Goal: Task Accomplishment & Management: Manage account settings

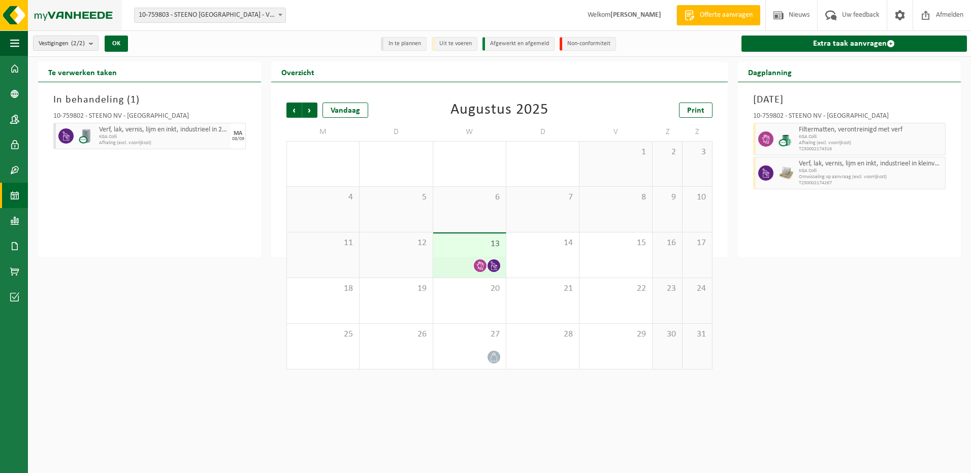
click at [18, 17] on img at bounding box center [61, 15] width 122 height 30
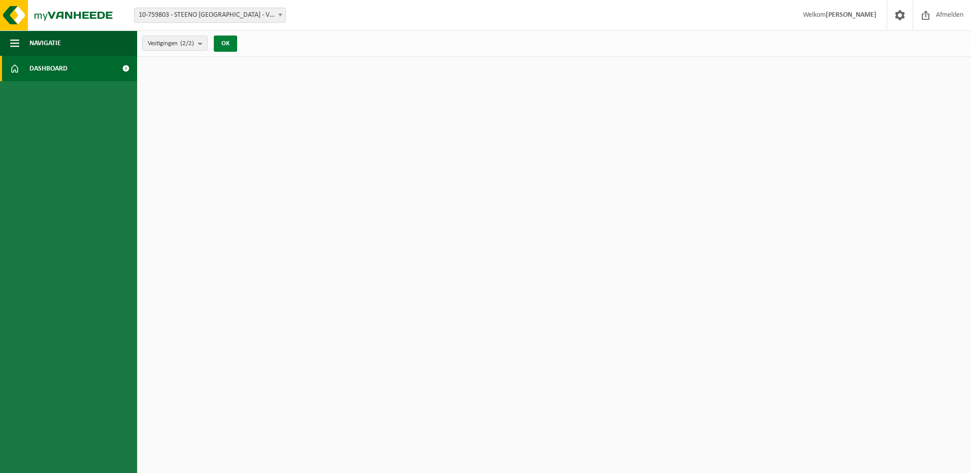
click at [225, 44] on button "OK" at bounding box center [225, 44] width 23 height 16
click at [65, 67] on span "Dashboard" at bounding box center [48, 68] width 38 height 25
click at [71, 40] on button "Navigatie" at bounding box center [68, 42] width 137 height 25
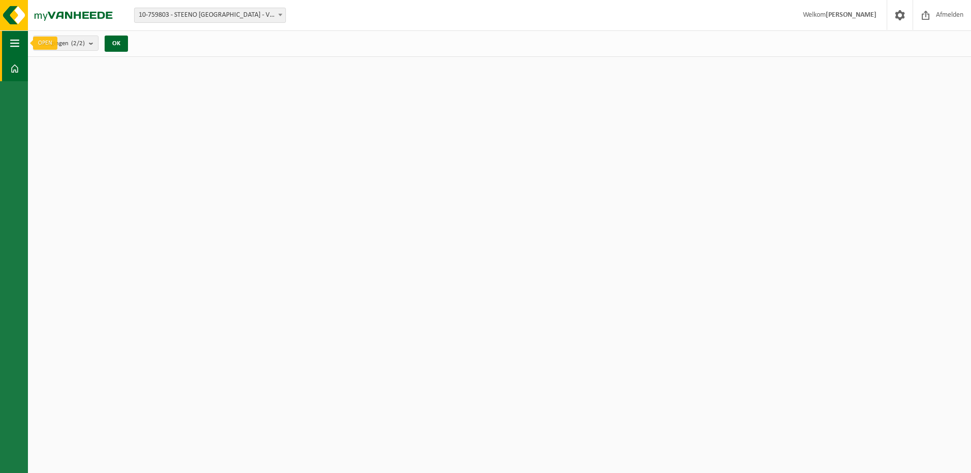
click at [20, 42] on button "Navigatie" at bounding box center [14, 42] width 28 height 25
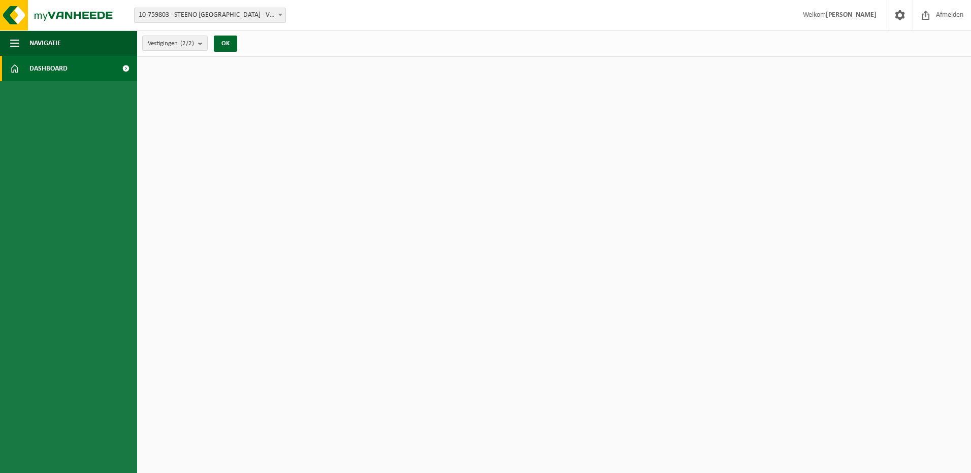
click at [39, 68] on span "Dashboard" at bounding box center [48, 68] width 38 height 25
drag, startPoint x: 456, startPoint y: 3, endPoint x: 187, endPoint y: 16, distance: 269.9
click at [187, 16] on span "10-759803 - STEENO [GEOGRAPHIC_DATA] - VICHTE" at bounding box center [210, 15] width 151 height 14
click at [204, 18] on span "10-759803 - STEENO [GEOGRAPHIC_DATA] - VICHTE" at bounding box center [210, 15] width 151 height 14
click at [64, 13] on img at bounding box center [61, 15] width 122 height 30
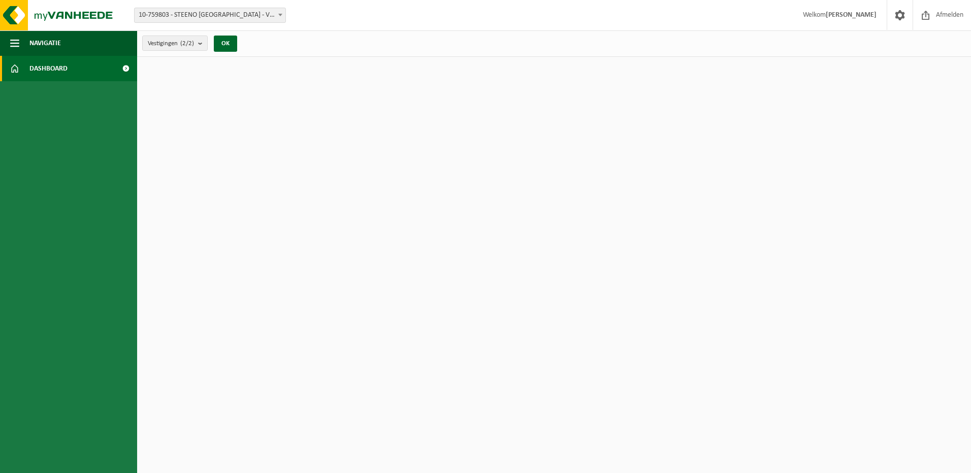
click at [70, 64] on link "Dashboard" at bounding box center [68, 68] width 137 height 25
click at [278, 14] on b at bounding box center [280, 15] width 4 height 3
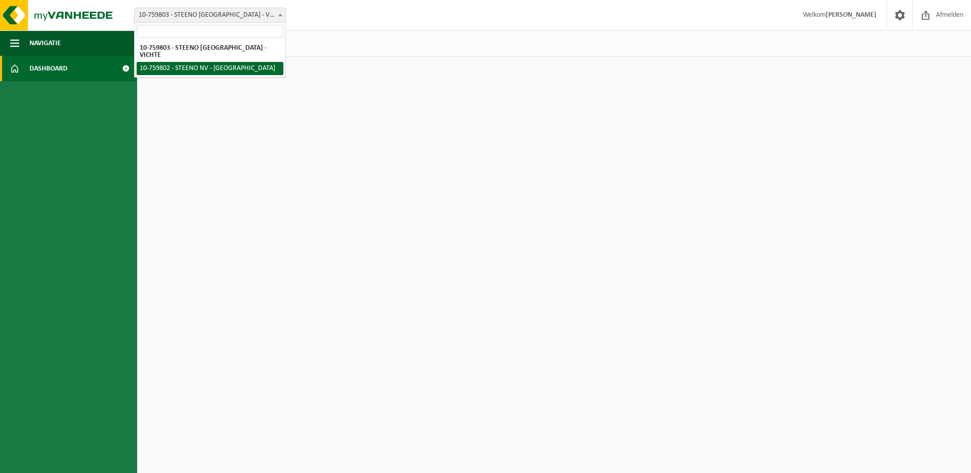
select select "12312"
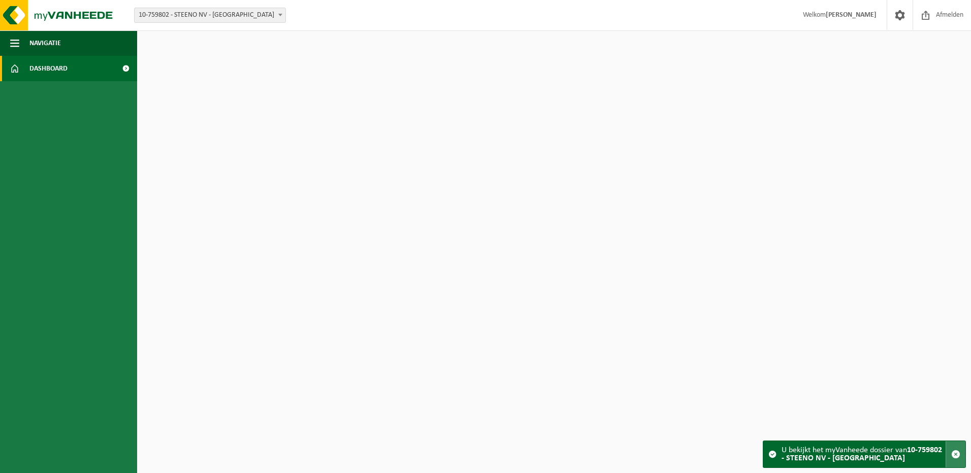
click at [952, 453] on span "button" at bounding box center [955, 454] width 9 height 9
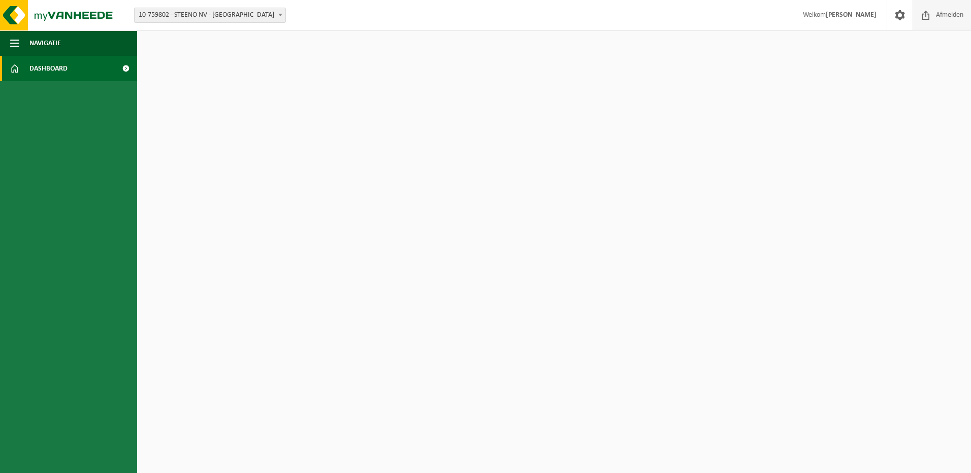
click at [946, 16] on span "Afmelden" at bounding box center [949, 15] width 32 height 30
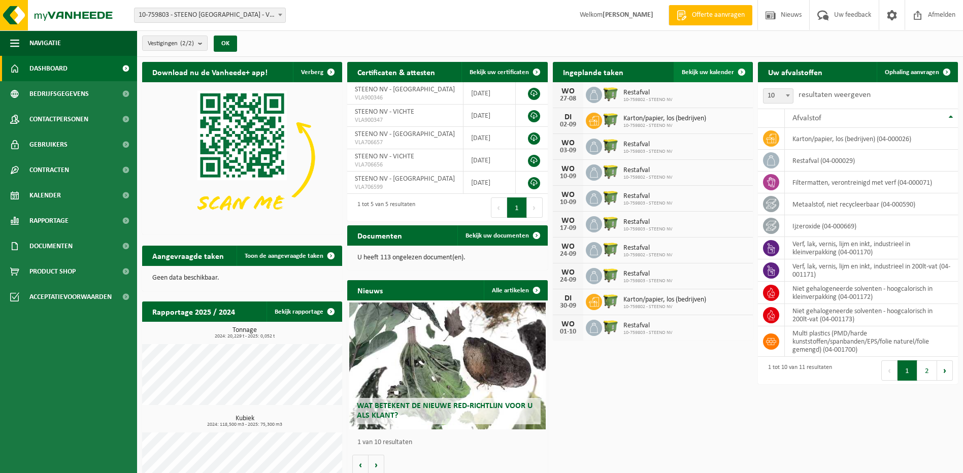
click at [707, 72] on span "Bekijk uw kalender" at bounding box center [708, 72] width 52 height 7
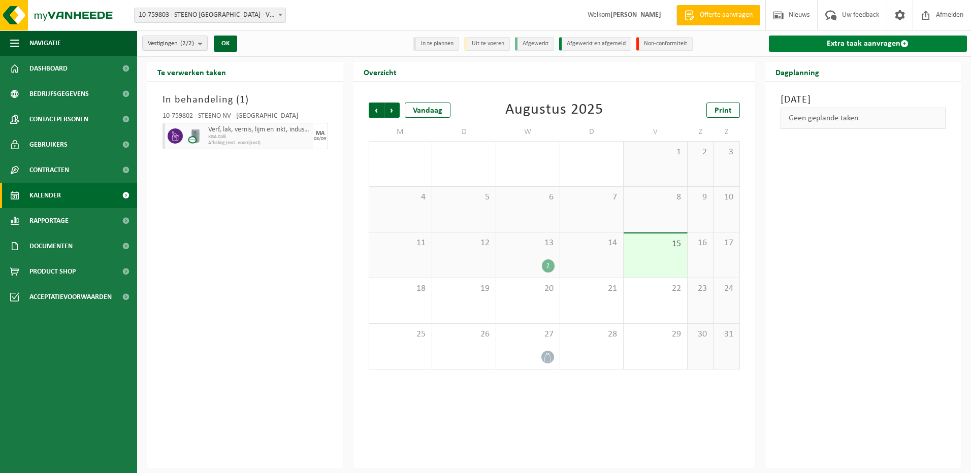
click at [900, 43] on span at bounding box center [904, 44] width 8 height 8
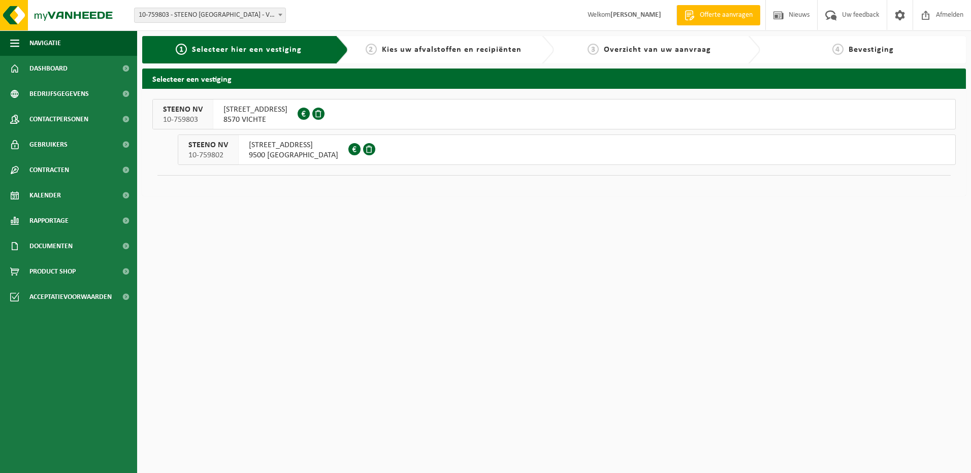
click at [295, 147] on span "[STREET_ADDRESS]" at bounding box center [293, 145] width 89 height 10
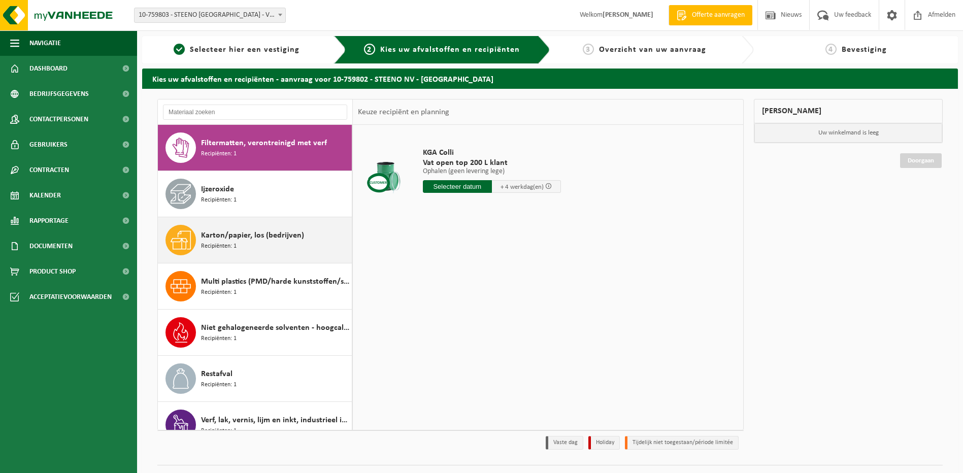
click at [236, 235] on span "Karton/papier, los (bedrijven)" at bounding box center [252, 235] width 103 height 12
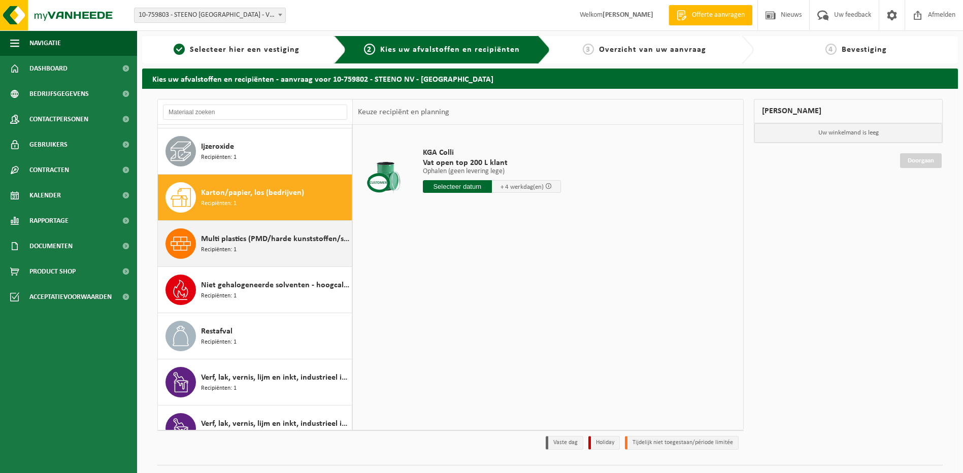
scroll to position [64, 0]
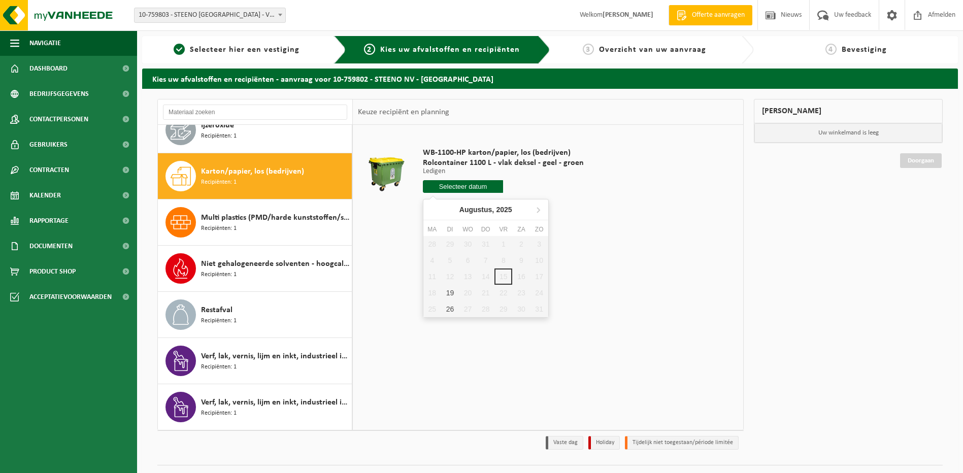
click at [469, 187] on input "text" at bounding box center [463, 186] width 81 height 13
click at [504, 276] on div "28 29 30 31 1 2 3 4 5 6 7 8 9 10 11 12 13 14 15 16 17 18 19 20 21 22 23 24 25 2…" at bounding box center [485, 276] width 125 height 81
click at [451, 294] on div "19" at bounding box center [450, 293] width 18 height 16
type input "Van 2025-08-19"
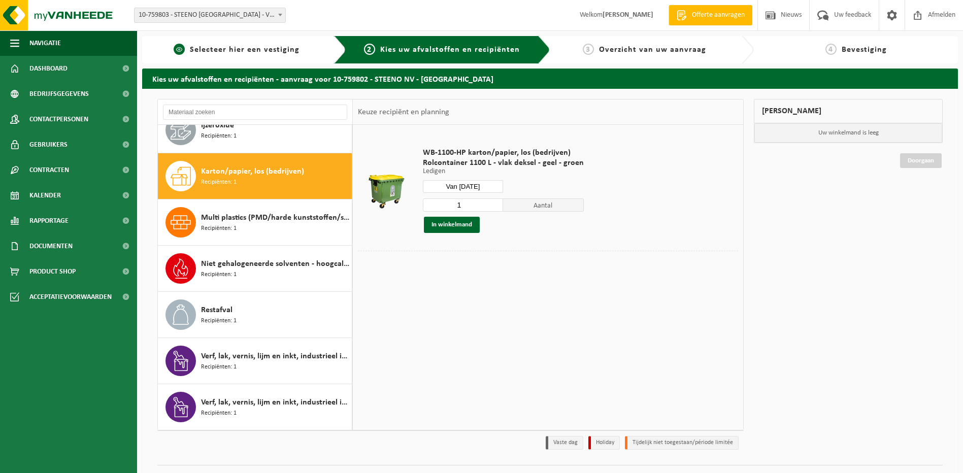
click at [202, 49] on span "Selecteer hier een vestiging" at bounding box center [245, 50] width 110 height 8
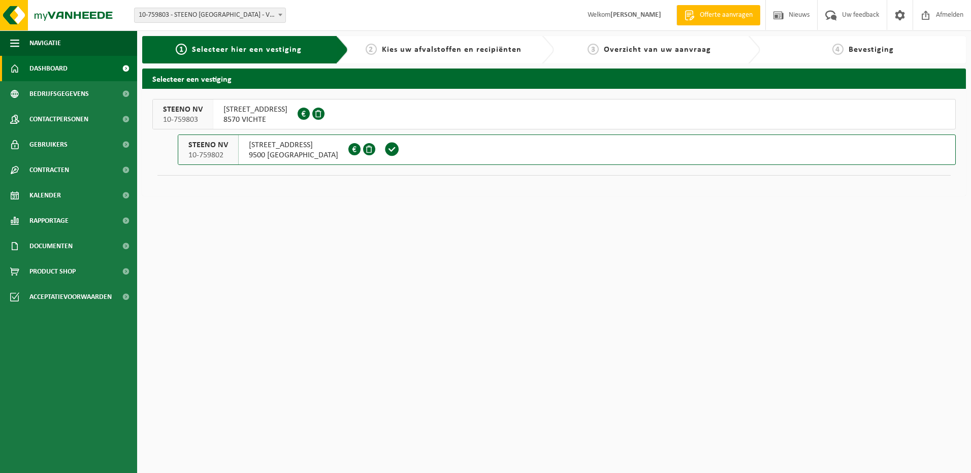
click at [57, 70] on span "Dashboard" at bounding box center [48, 68] width 38 height 25
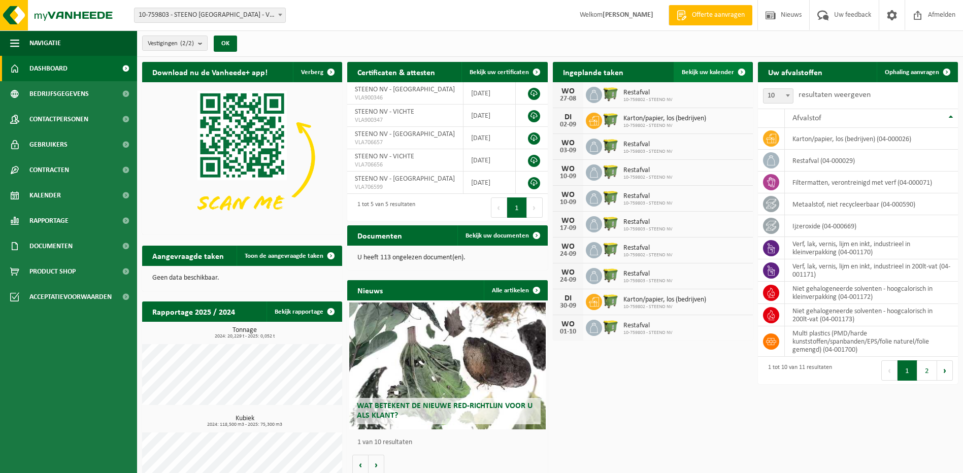
click at [711, 72] on span "Bekijk uw kalender" at bounding box center [708, 72] width 52 height 7
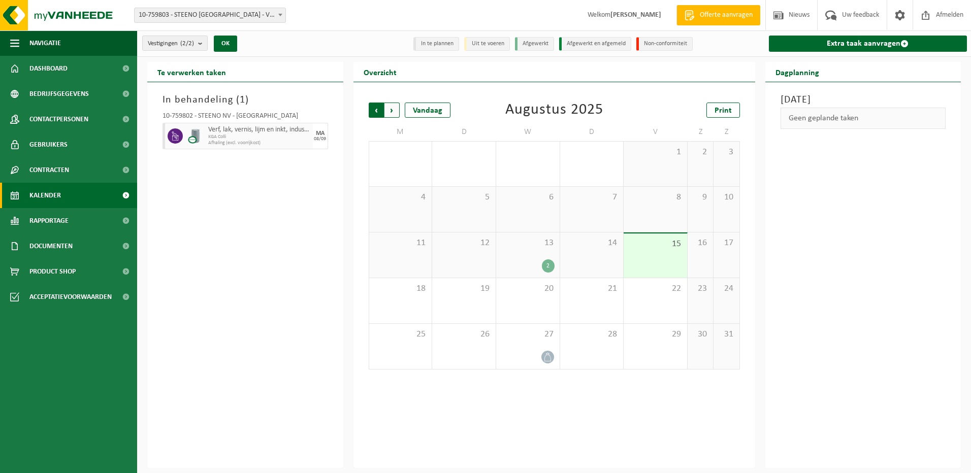
click at [391, 110] on span "Volgende" at bounding box center [391, 110] width 15 height 15
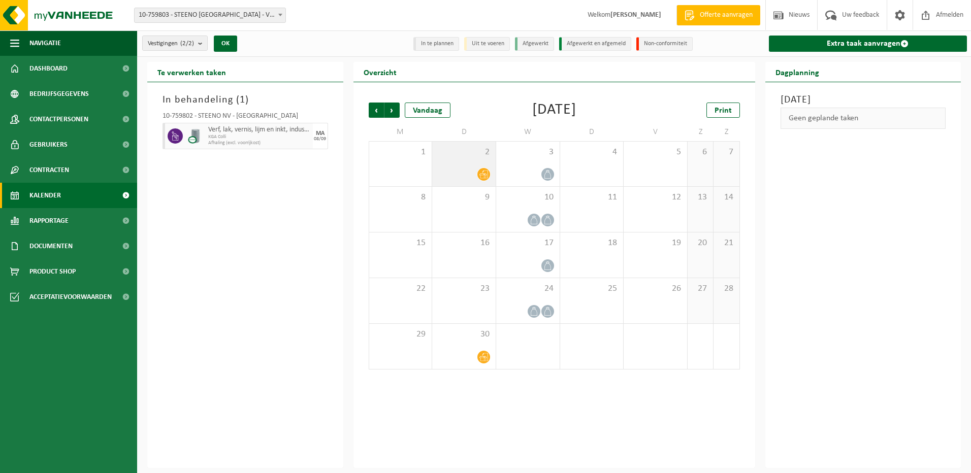
click at [472, 168] on div at bounding box center [463, 175] width 53 height 14
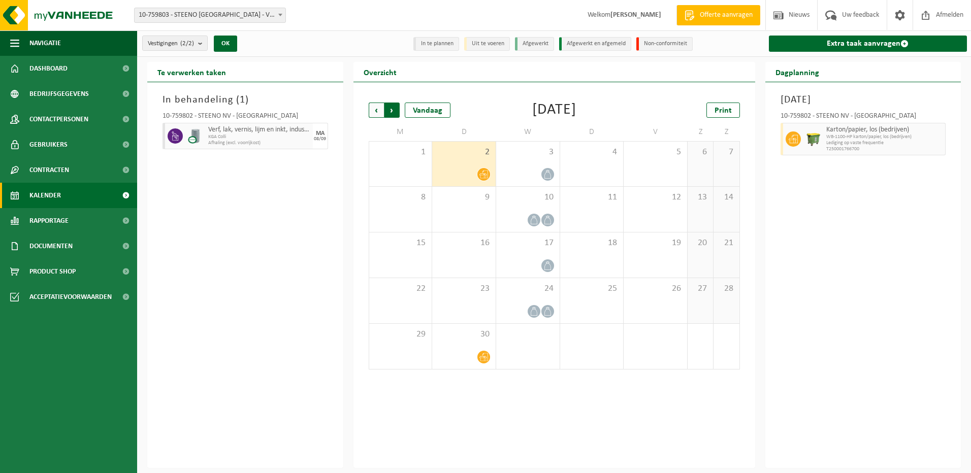
click at [372, 108] on span "Vorige" at bounding box center [376, 110] width 15 height 15
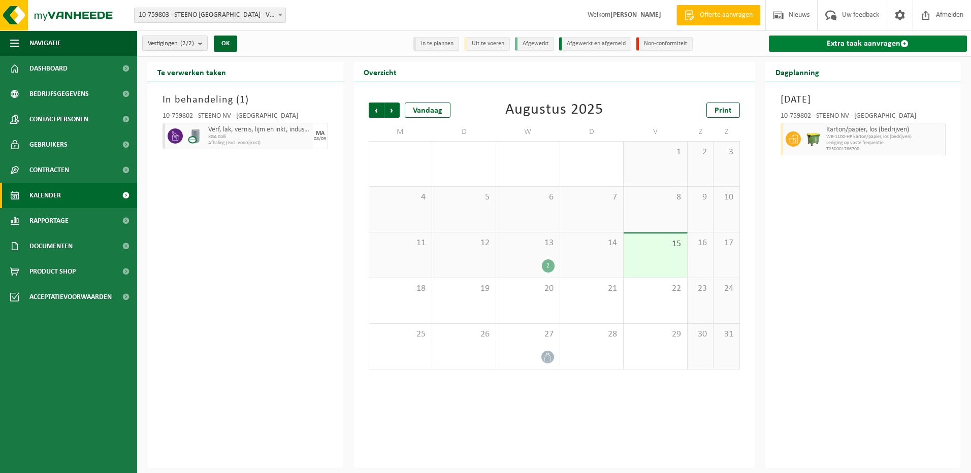
click at [903, 43] on span at bounding box center [904, 44] width 8 height 8
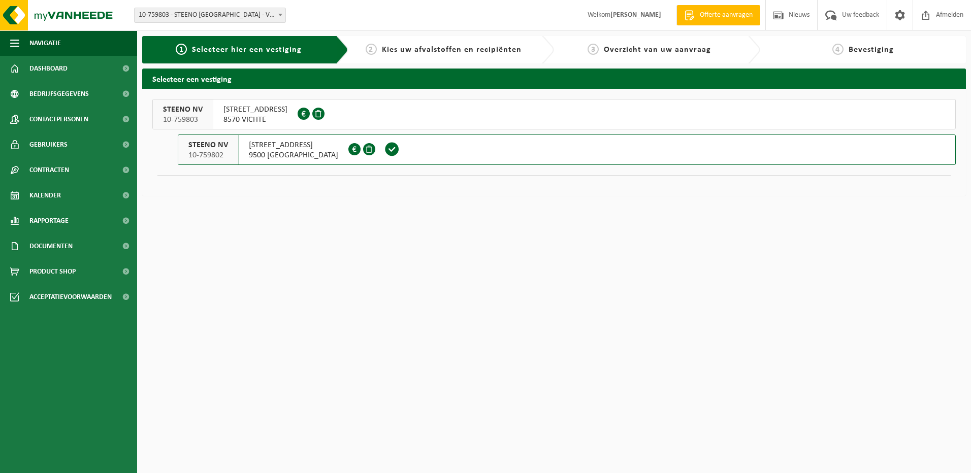
click at [297, 148] on span "VOLDERSSTRAAT 18" at bounding box center [293, 145] width 89 height 10
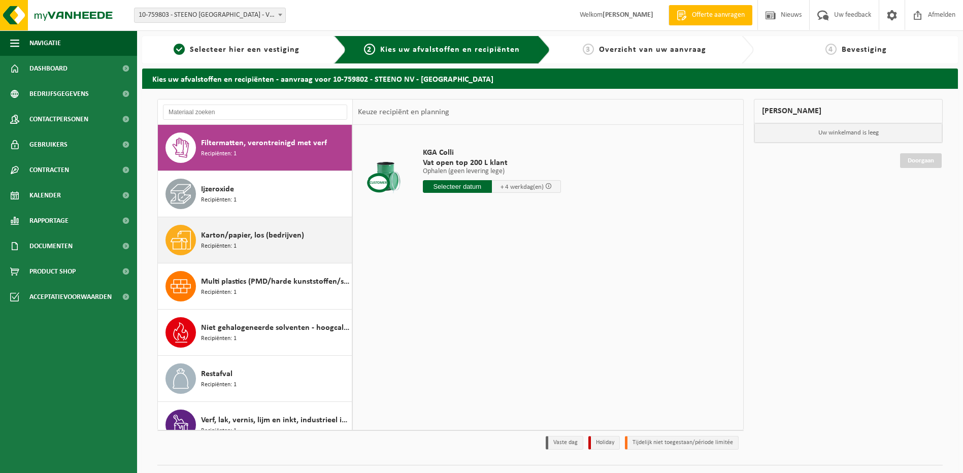
click at [223, 240] on span "Karton/papier, los (bedrijven)" at bounding box center [252, 235] width 103 height 12
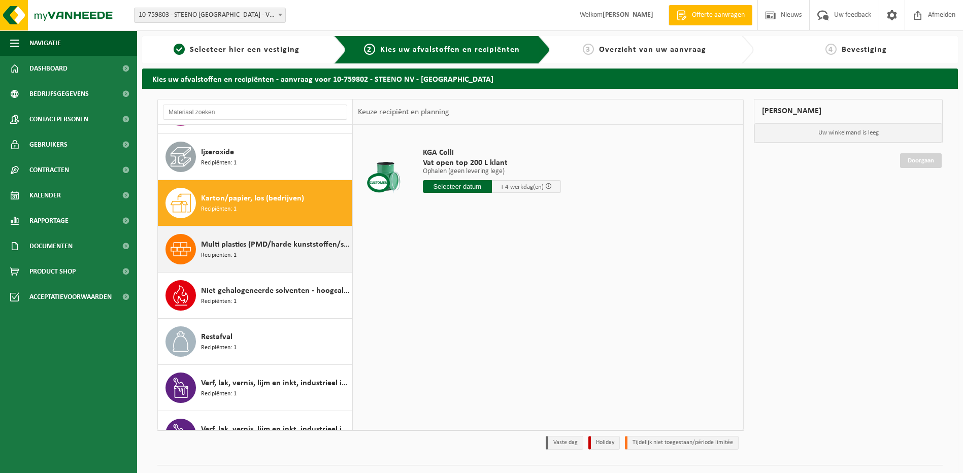
scroll to position [64, 0]
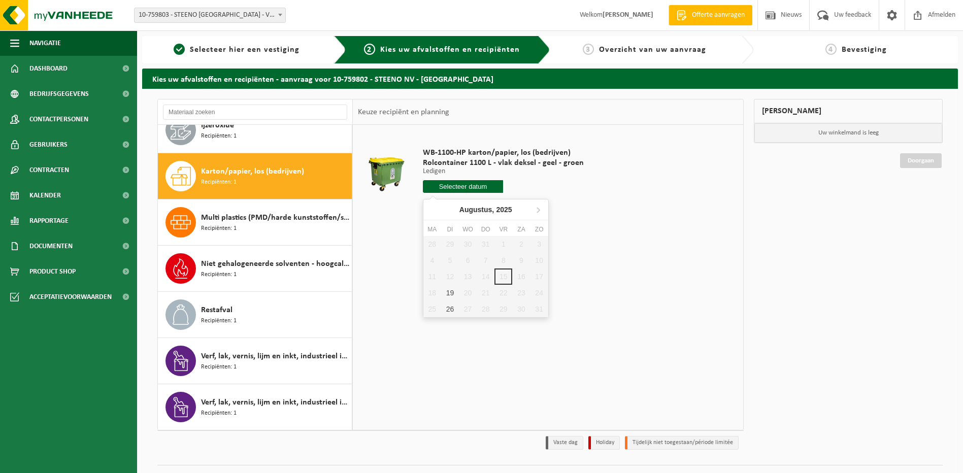
click at [454, 188] on input "text" at bounding box center [463, 186] width 81 height 13
click at [446, 292] on div "19" at bounding box center [450, 293] width 18 height 16
type input "Van [DATE]"
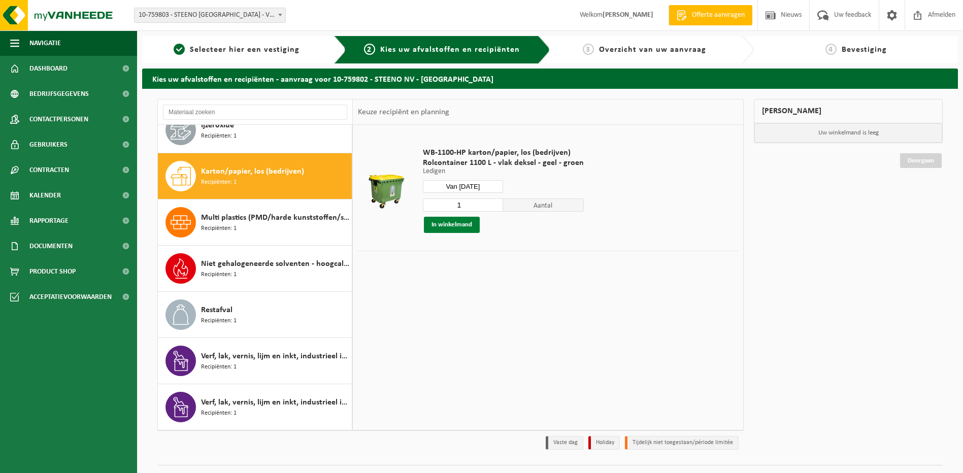
click at [467, 222] on button "In winkelmand" at bounding box center [452, 225] width 56 height 16
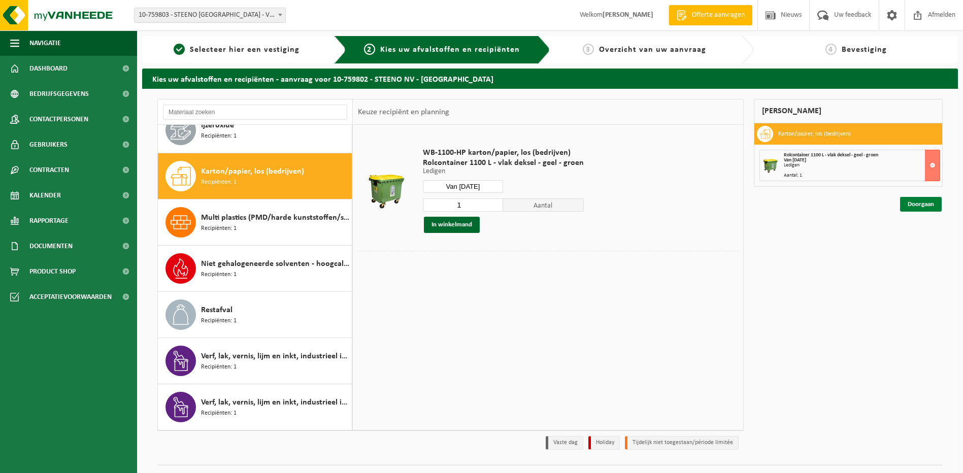
click at [919, 203] on link "Doorgaan" at bounding box center [921, 204] width 42 height 15
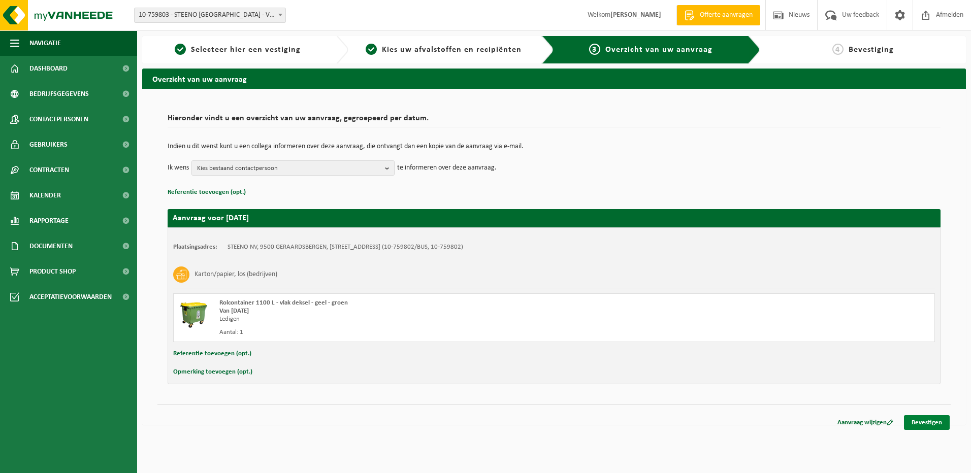
click at [929, 421] on link "Bevestigen" at bounding box center [927, 422] width 46 height 15
click at [935, 421] on link "Bevestigen" at bounding box center [927, 422] width 46 height 15
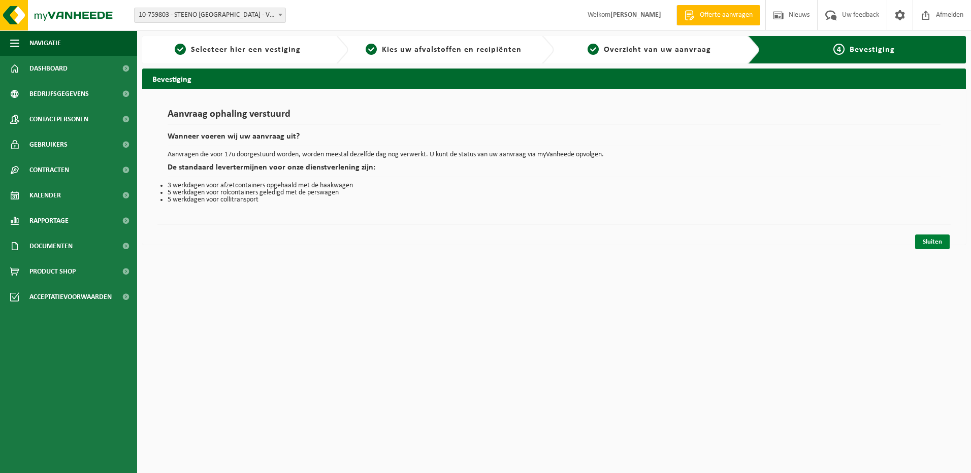
click at [930, 242] on link "Sluiten" at bounding box center [932, 242] width 35 height 15
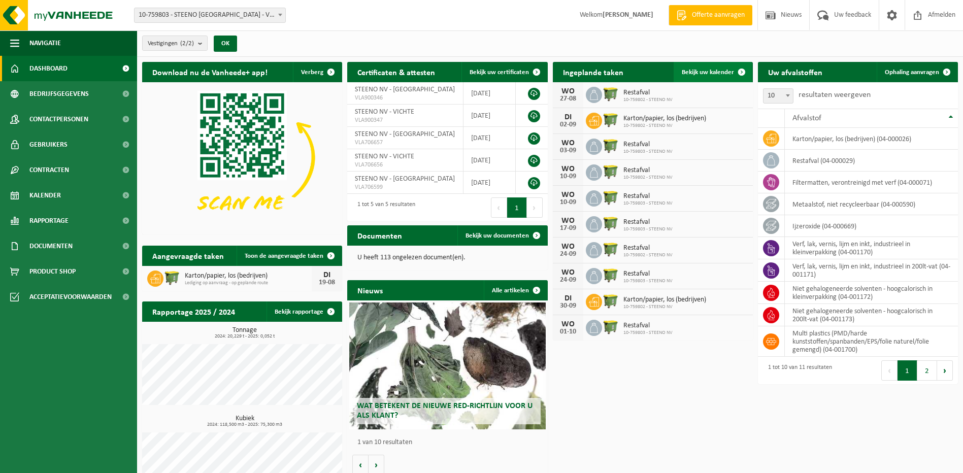
click at [714, 70] on span "Bekijk uw kalender" at bounding box center [708, 72] width 52 height 7
